Goal: Task Accomplishment & Management: Manage account settings

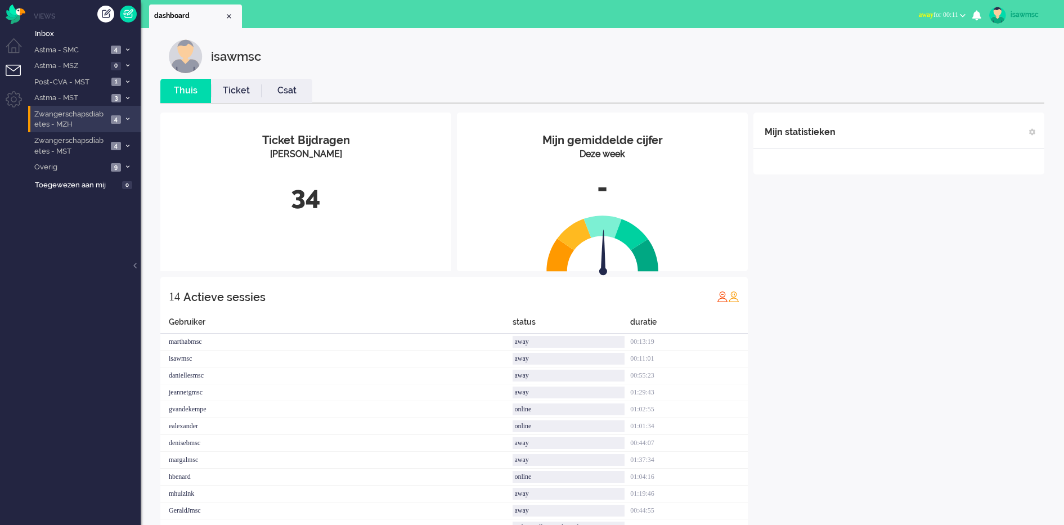
click at [110, 117] on li "Zwangerschapsdiabetes - MZH 4" at bounding box center [84, 119] width 113 height 26
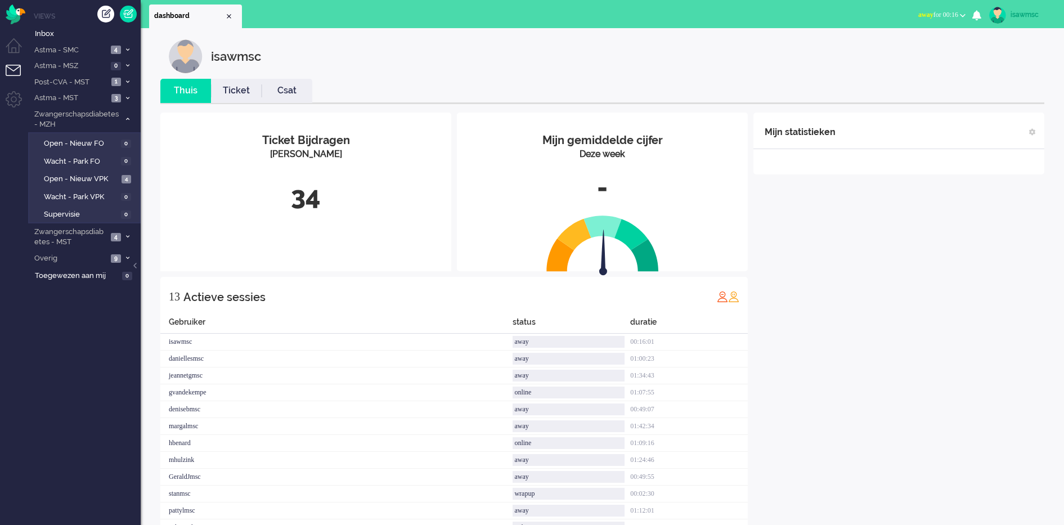
click at [859, 271] on div "Mijn statistieken + Statistieken toevoegen Bel tijd (gemiddelde dag) Wrapup tij…" at bounding box center [898, 339] width 291 height 452
click at [816, 61] on div "isawmsc" at bounding box center [611, 56] width 884 height 34
click at [379, 37] on div "isawmsc Thuis Ticket Csat Mijn gemiddelde cijfer Deze week - Ticket Bijdragen […" at bounding box center [602, 306] width 923 height 556
click at [118, 82] on span "2" at bounding box center [116, 82] width 10 height 8
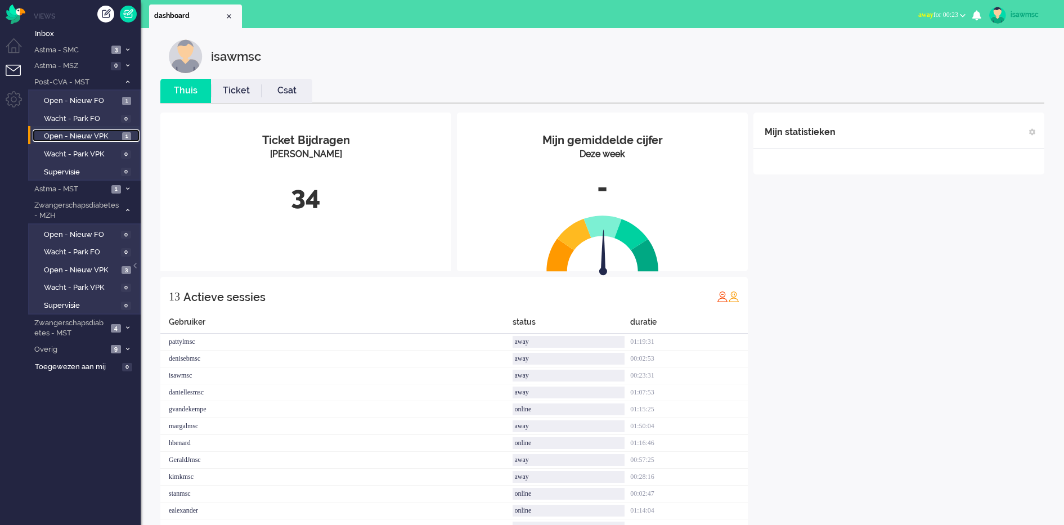
click at [116, 134] on span "Open - Nieuw VPK" at bounding box center [81, 136] width 75 height 11
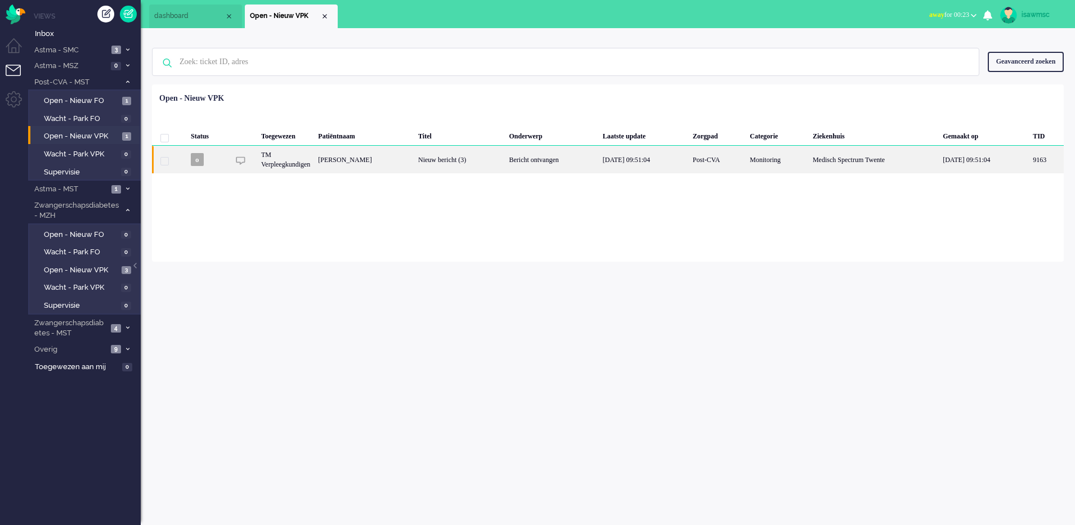
click at [1029, 172] on div "[PERSON_NAME]" at bounding box center [1046, 160] width 35 height 28
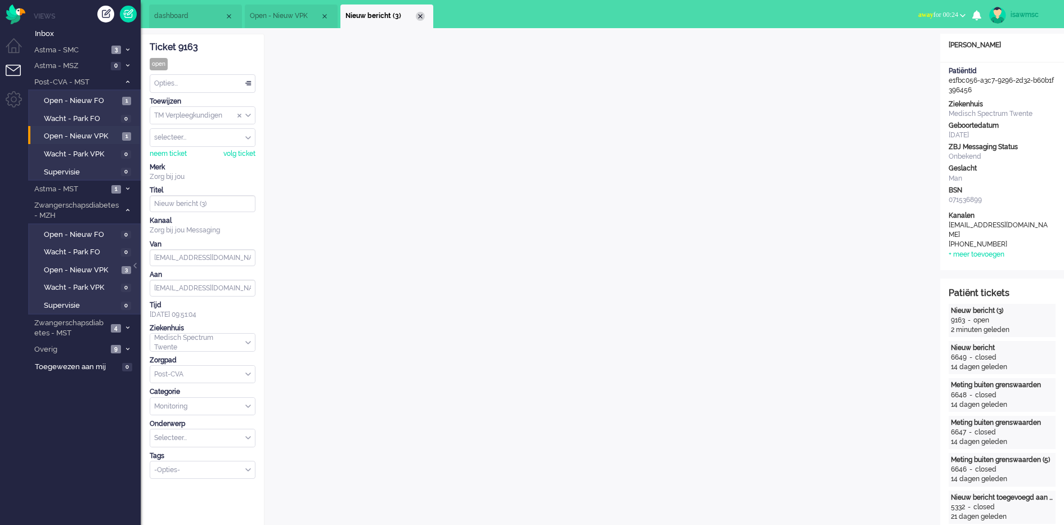
click at [421, 15] on div "Close tab" at bounding box center [420, 16] width 9 height 9
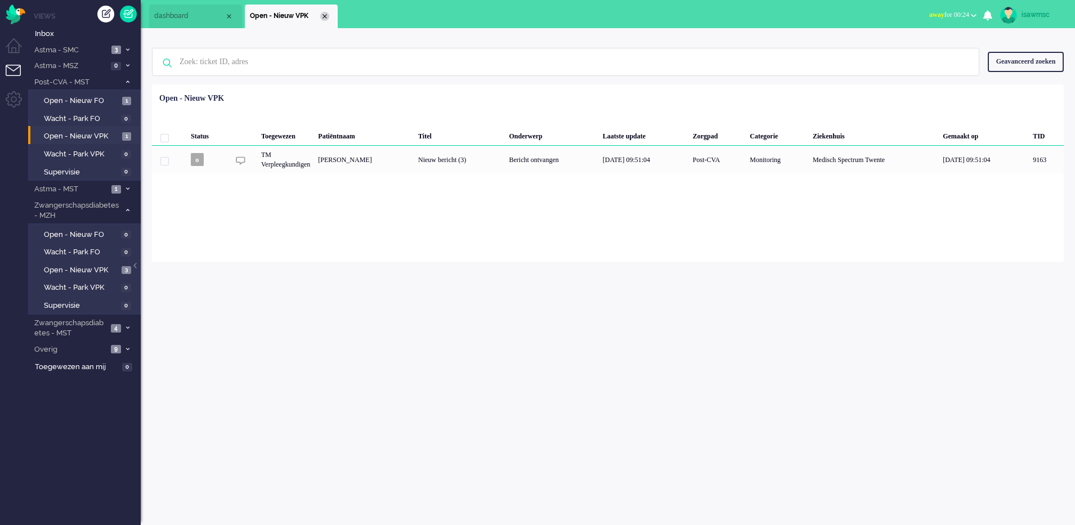
click at [325, 19] on div "Close tab" at bounding box center [324, 16] width 9 height 9
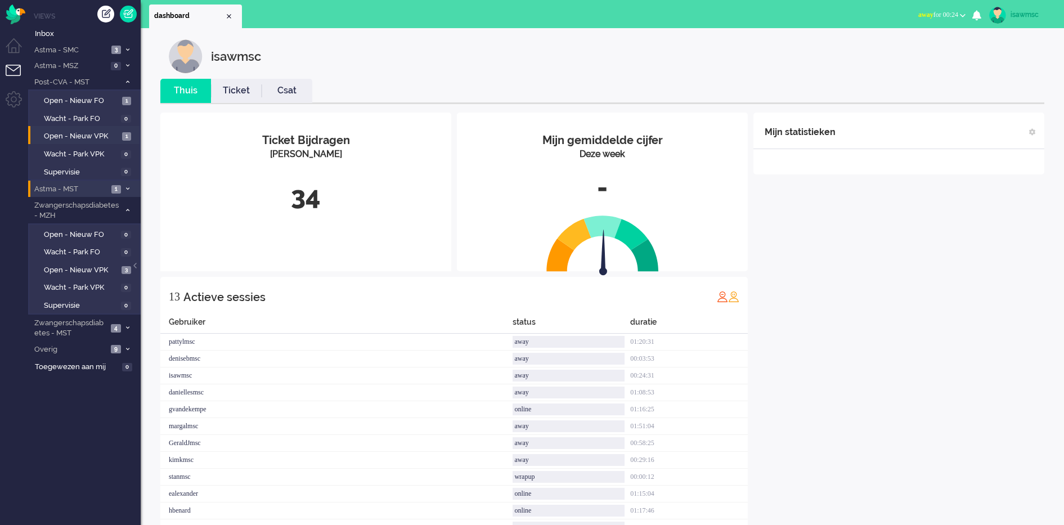
click at [115, 188] on span "1" at bounding box center [116, 189] width 10 height 8
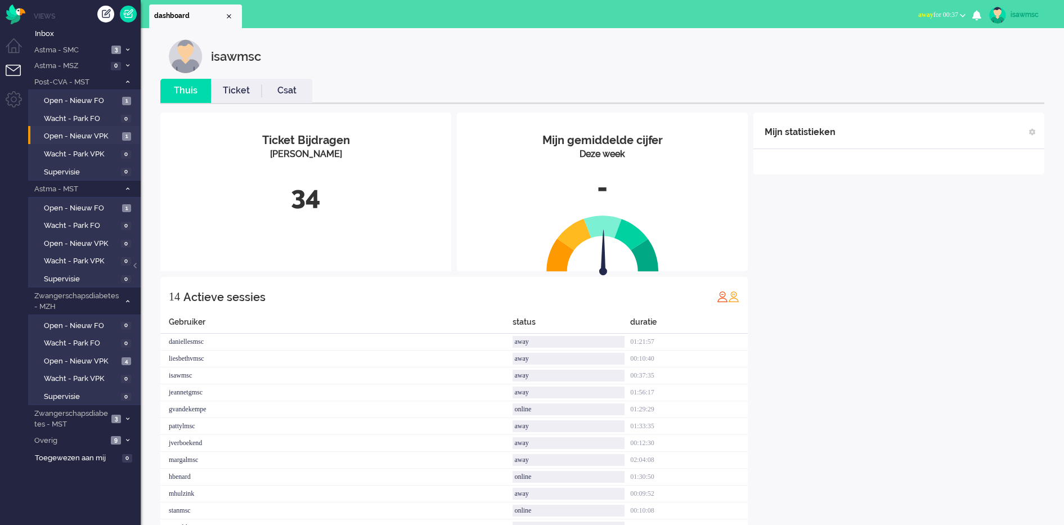
click at [594, 39] on div "isawmsc" at bounding box center [611, 56] width 884 height 34
click at [105, 354] on link "Open - Nieuw VPK 4" at bounding box center [86, 360] width 107 height 12
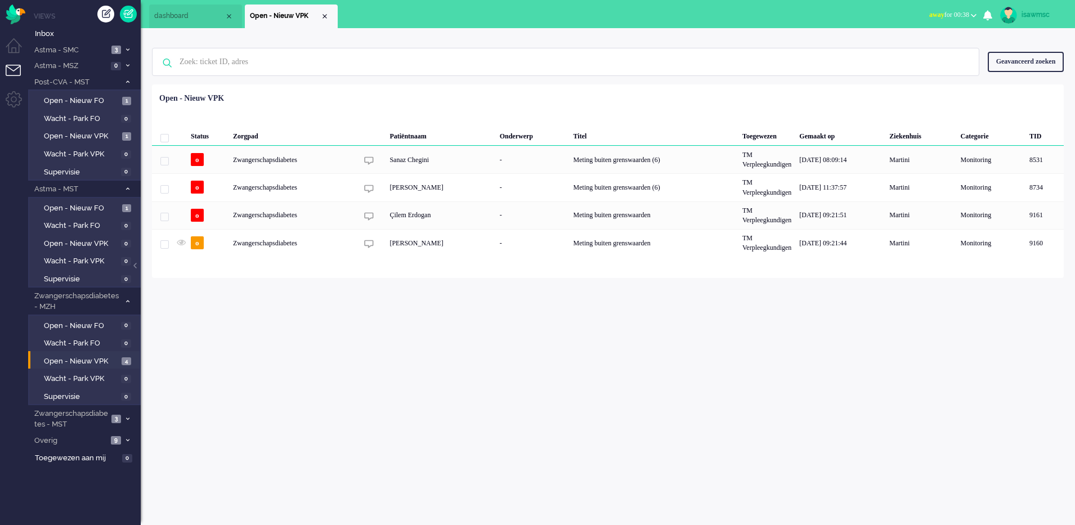
click at [401, 17] on ul "dashboard Open - Nieuw VPK" at bounding box center [498, 14] width 698 height 28
click at [528, 16] on ul "dashboard Open - Nieuw VPK" at bounding box center [498, 14] width 698 height 28
click at [546, 93] on div "Status Zorgpad Patiëntnaam Onderwerp Titel Toegewezen Gemaakt op Ziekenhuis Cat…" at bounding box center [607, 172] width 911 height 168
click at [537, 363] on div "isawmsc Thuis Ticket Csat Mijn gemiddelde cijfer Deze week - Ticket Bijdragen P…" at bounding box center [608, 276] width 934 height 497
click at [561, 88] on div "Loading... Status Zorgpad Patiëntnaam Onderwerp Titel Toegewezen Gemaakt op Zie…" at bounding box center [607, 181] width 911 height 194
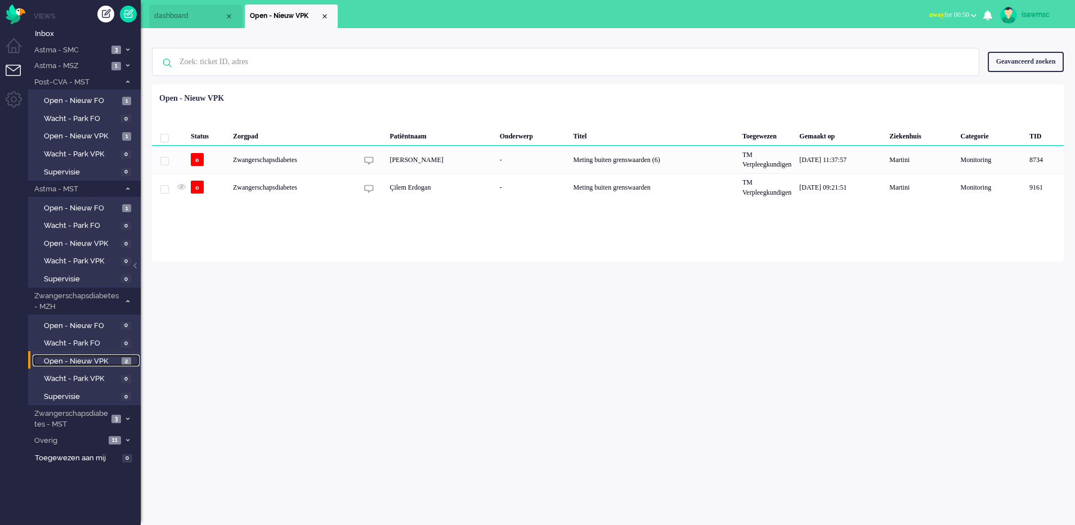
click at [66, 358] on span "Open - Nieuw VPK" at bounding box center [81, 361] width 75 height 11
click at [419, 316] on div "isawmsc Thuis Ticket Csat Mijn gemiddelde cijfer Deze week - Ticket Bijdragen P…" at bounding box center [608, 276] width 934 height 497
click at [321, 352] on div "isawmsc Thuis Ticket Csat Mijn gemiddelde cijfer Deze week - Ticket Bijdragen P…" at bounding box center [608, 276] width 934 height 497
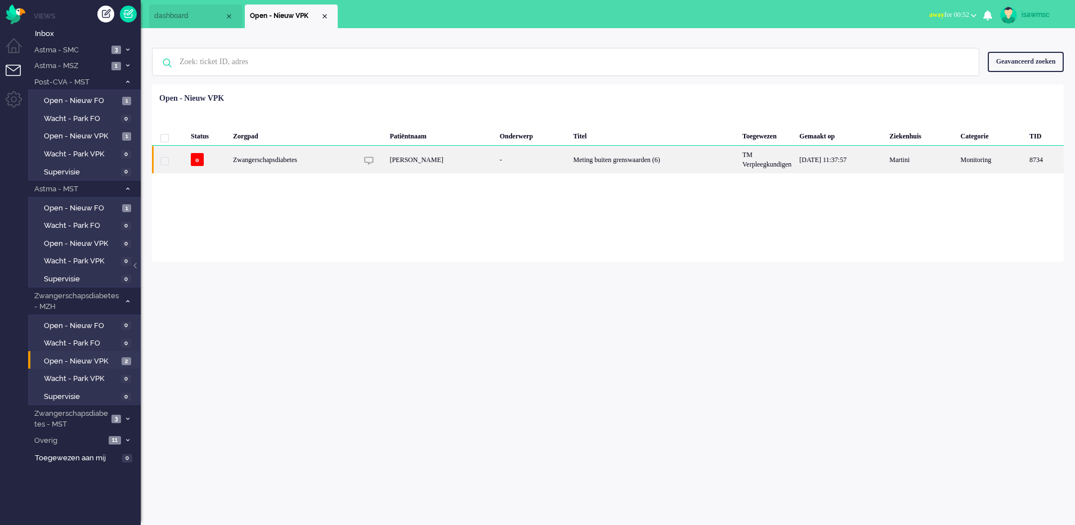
click at [441, 166] on div "[PERSON_NAME]" at bounding box center [440, 160] width 110 height 28
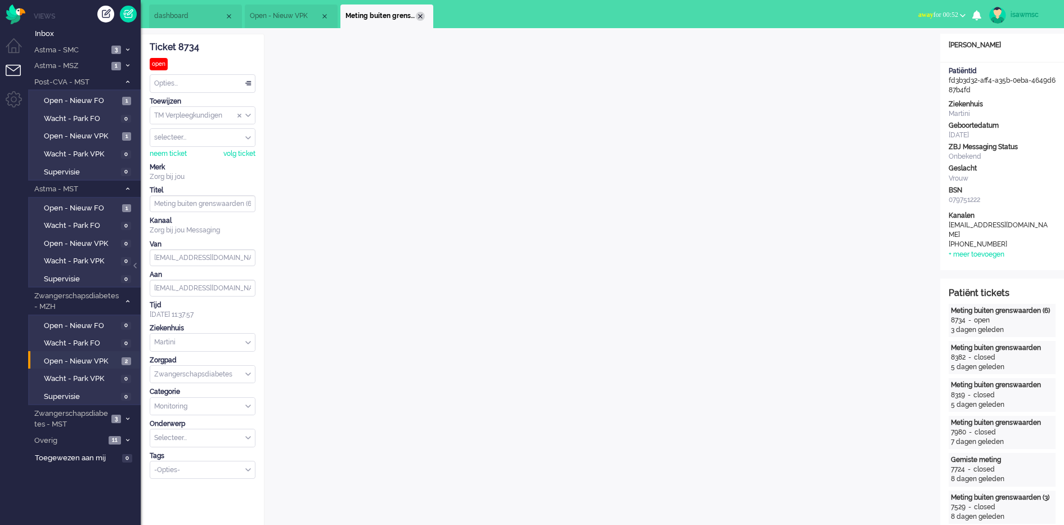
click at [420, 17] on div "Close tab" at bounding box center [420, 16] width 9 height 9
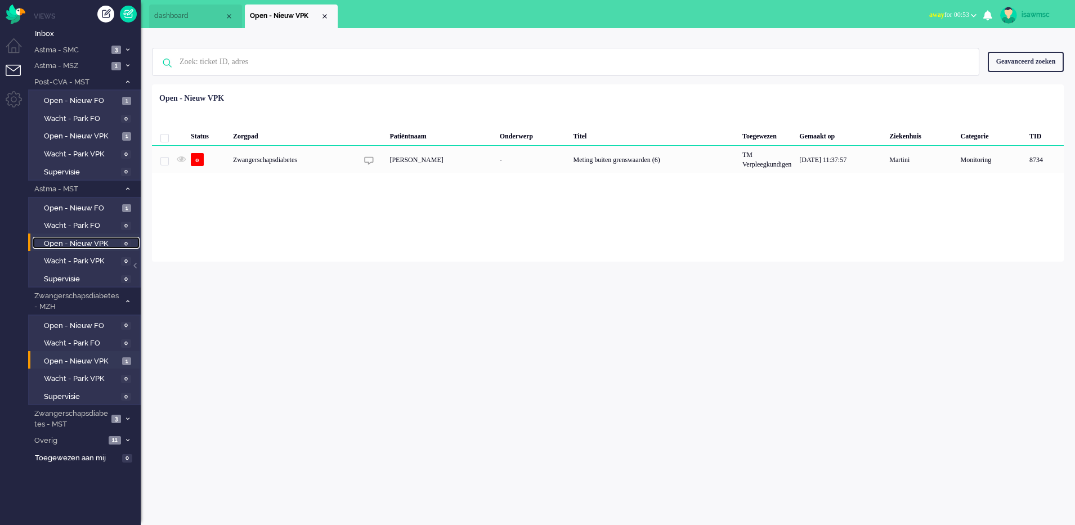
click at [124, 241] on span "0" at bounding box center [126, 244] width 10 height 8
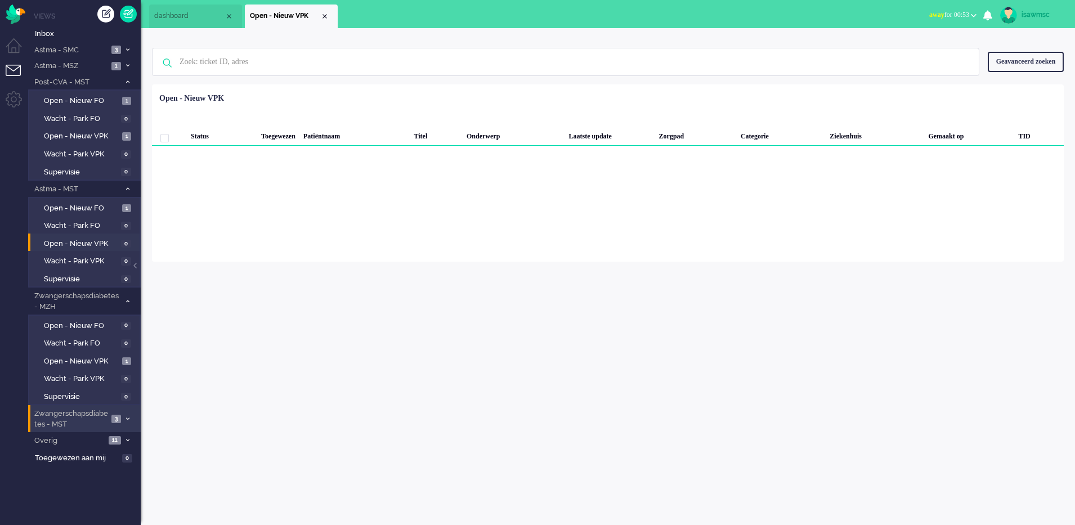
click at [100, 418] on span "Zwangerschapsdiabetes - MST" at bounding box center [70, 418] width 75 height 21
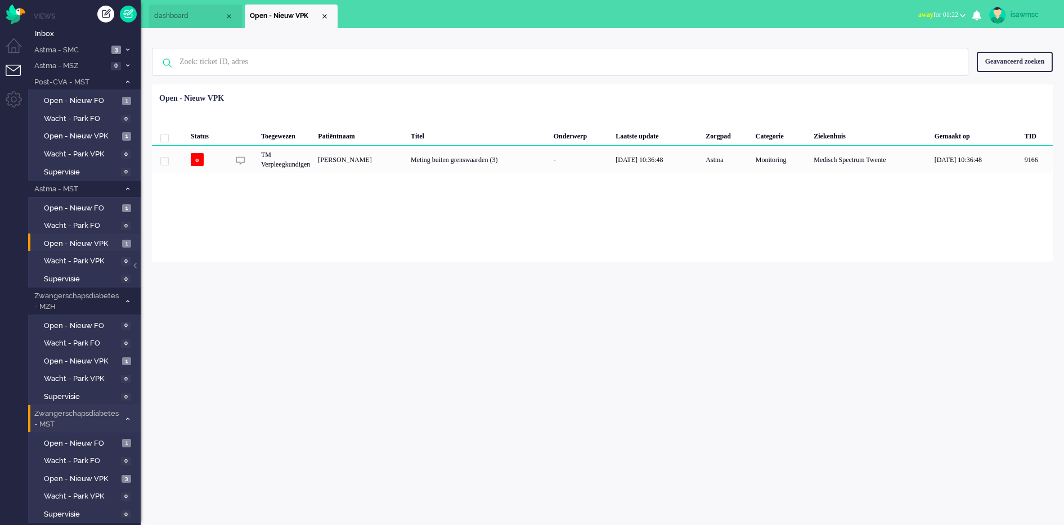
scroll to position [32, 0]
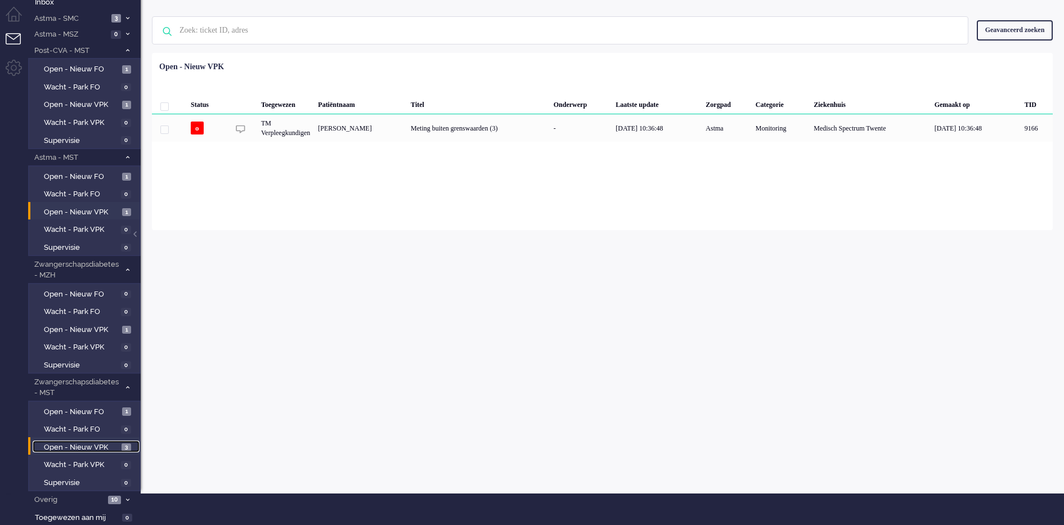
click at [121, 443] on link "Open - Nieuw VPK 3" at bounding box center [86, 447] width 107 height 12
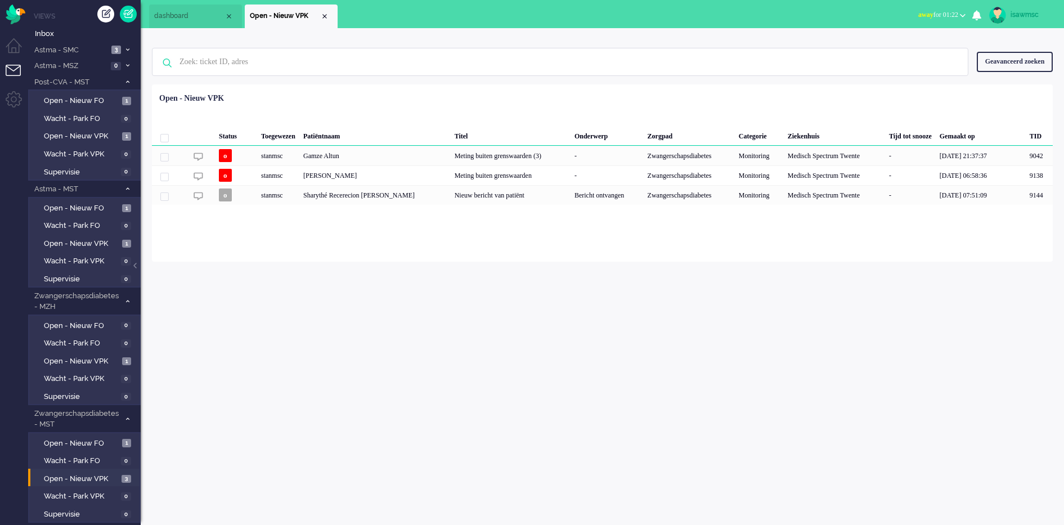
click at [338, 109] on div "Geselecteerd 0 Set Status: open pending holding solved Verwijder Selecteer... U…" at bounding box center [602, 112] width 901 height 22
click at [327, 338] on div "isawmsc Thuis Ticket Csat Mijn gemiddelde cijfer Deze week - Ticket Bijdragen P…" at bounding box center [602, 276] width 923 height 497
